Goal: Task Accomplishment & Management: Manage account settings

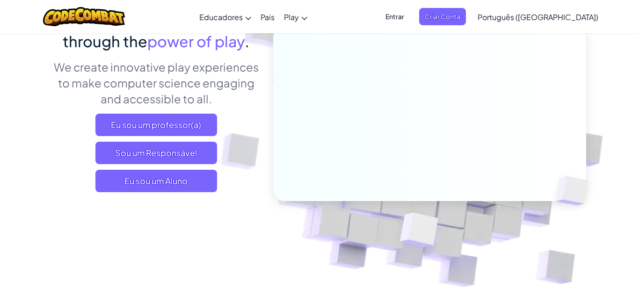
scroll to position [105, 0]
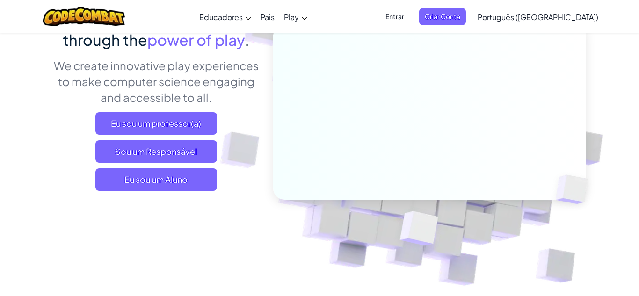
click at [410, 16] on span "Entrar" at bounding box center [395, 16] width 30 height 17
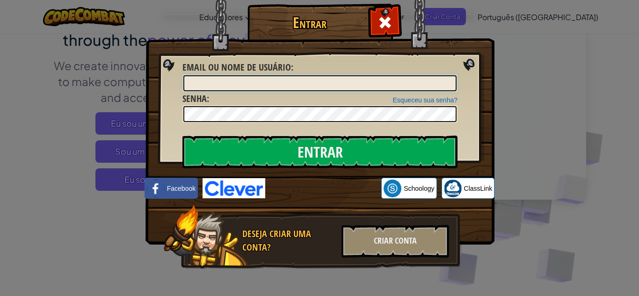
click at [235, 87] on input "Email ou nome de usuário :" at bounding box center [319, 83] width 273 height 16
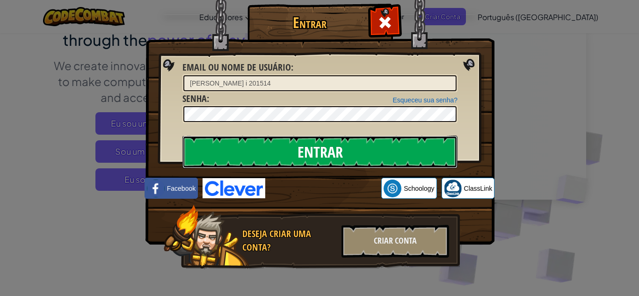
click at [253, 161] on input "Entrar" at bounding box center [319, 152] width 275 height 33
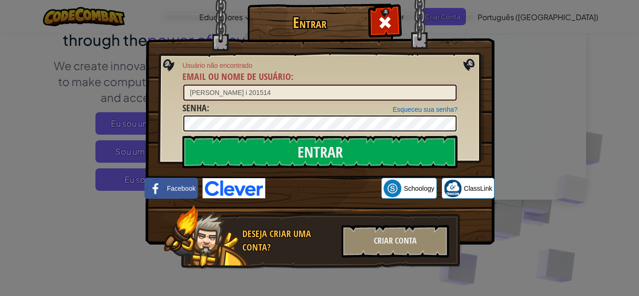
click at [205, 93] on input "[PERSON_NAME] i 201514" at bounding box center [319, 93] width 273 height 16
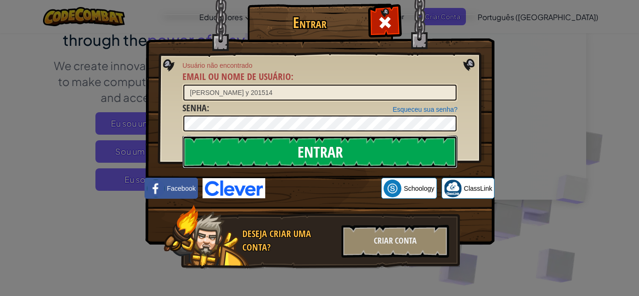
click at [265, 152] on input "Entrar" at bounding box center [319, 152] width 275 height 33
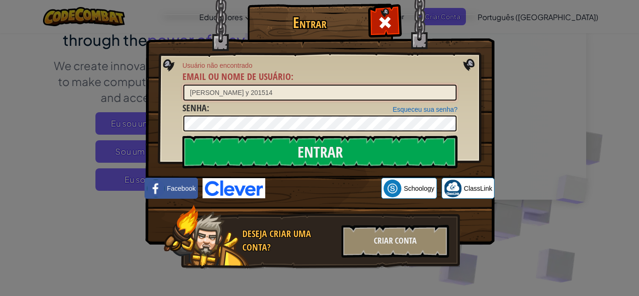
click at [206, 93] on input "[PERSON_NAME] y 201514" at bounding box center [319, 93] width 273 height 16
click at [231, 93] on input "[PERSON_NAME] i 201514" at bounding box center [319, 93] width 273 height 16
type input "a"
click at [216, 87] on input "Email ou nome de usuário :" at bounding box center [319, 93] width 273 height 16
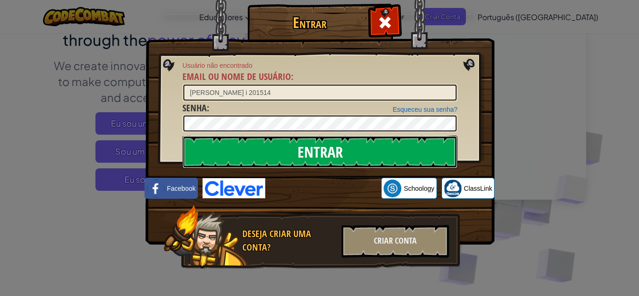
click at [240, 141] on input "Entrar" at bounding box center [319, 152] width 275 height 33
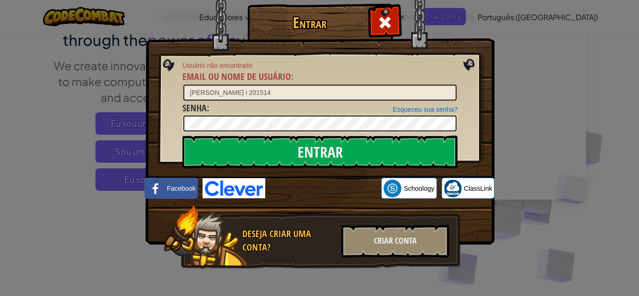
click at [235, 89] on input "[PERSON_NAME] i 201514" at bounding box center [319, 93] width 273 height 16
click at [205, 94] on input "[PERSON_NAME] i 201514" at bounding box center [319, 93] width 273 height 16
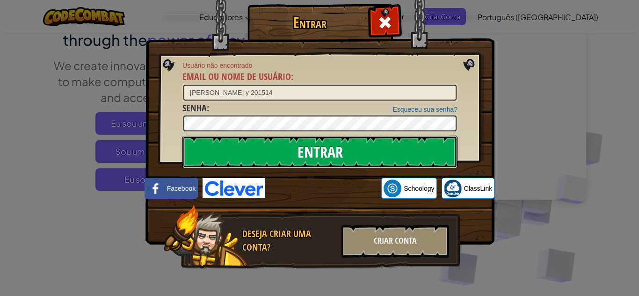
click at [353, 146] on input "Entrar" at bounding box center [319, 152] width 275 height 33
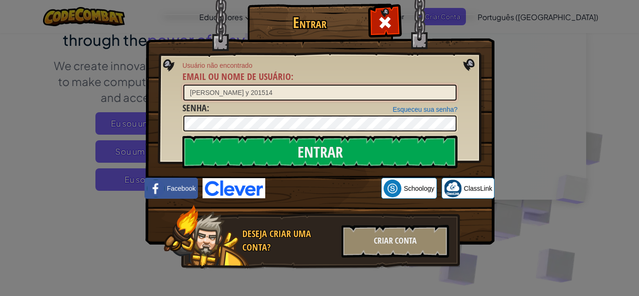
click at [232, 91] on input "[PERSON_NAME] y 201514" at bounding box center [319, 93] width 273 height 16
type input "a"
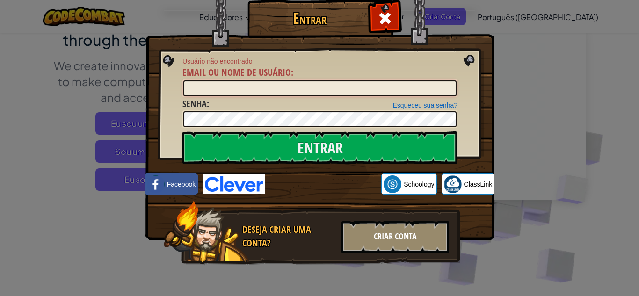
scroll to position [0, 0]
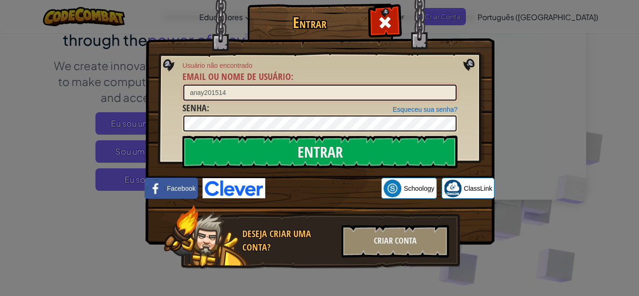
type input "anay201514"
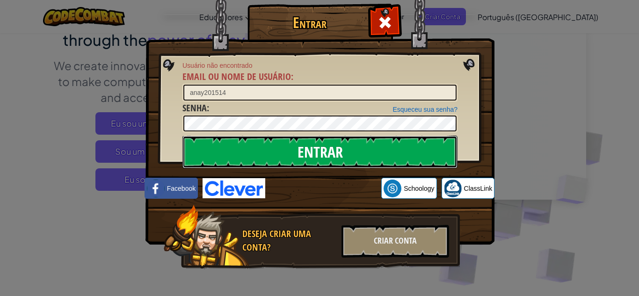
click at [208, 148] on input "Entrar" at bounding box center [319, 152] width 275 height 33
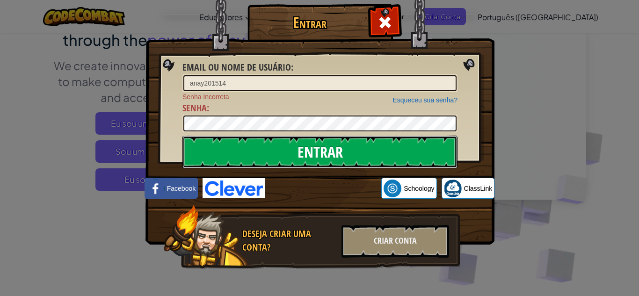
click at [224, 156] on input "Entrar" at bounding box center [319, 152] width 275 height 33
